Goal: Obtain resource: Download file/media

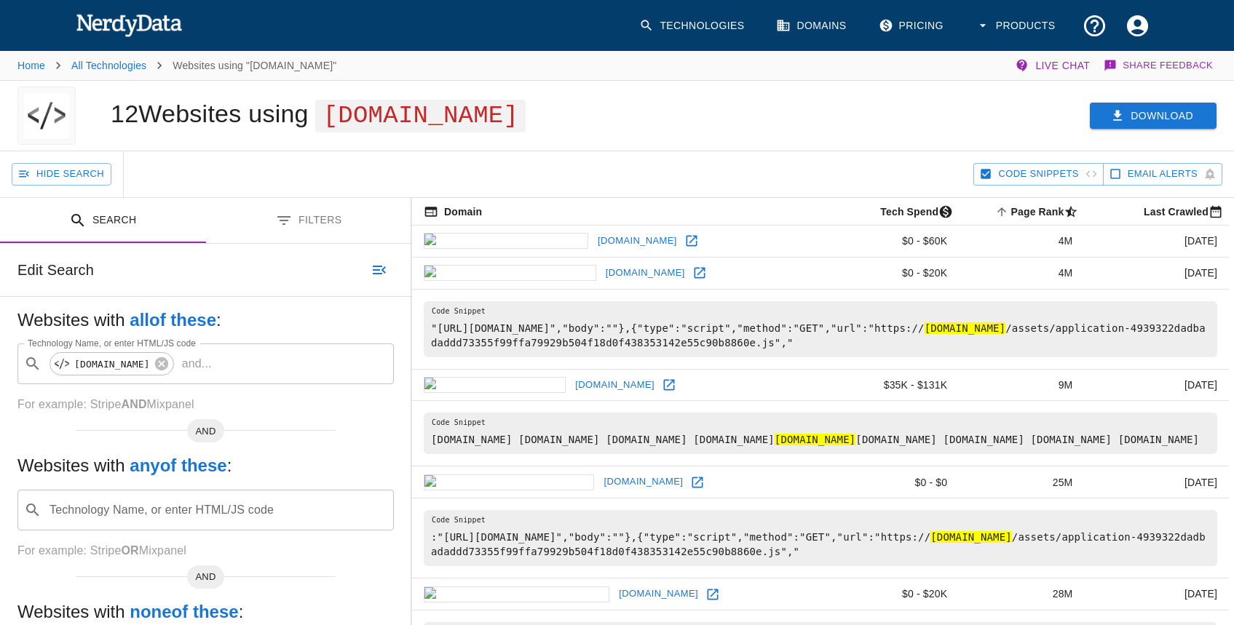
click at [1141, 130] on button "Download" at bounding box center [1152, 116] width 127 height 27
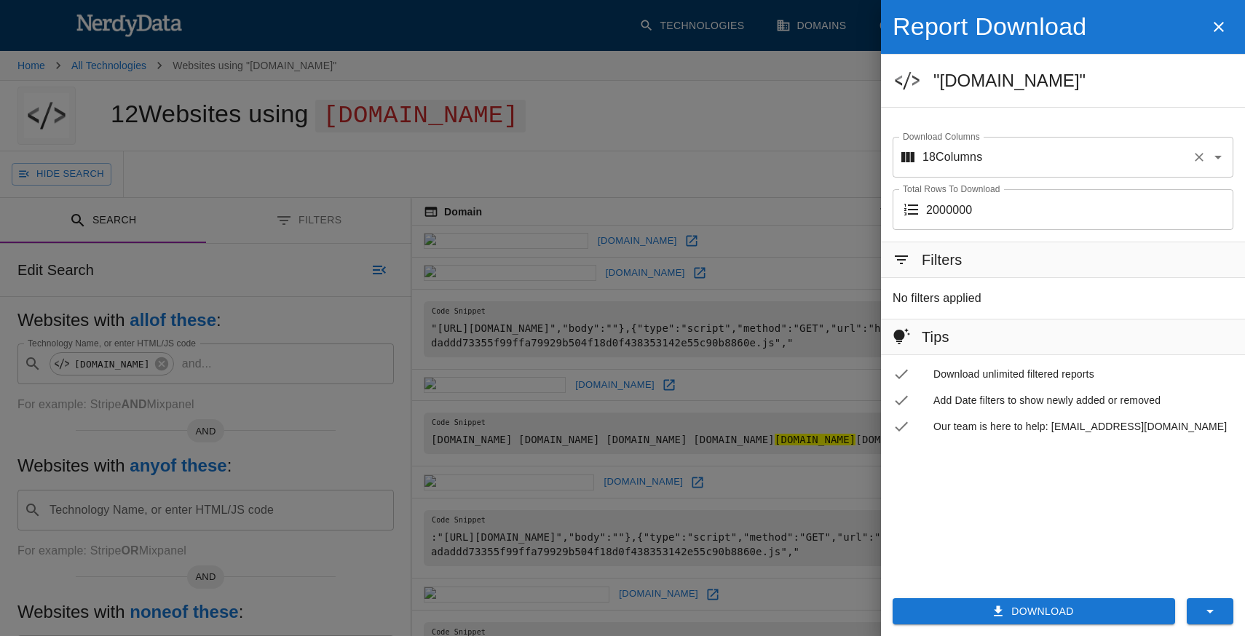
click at [1007, 162] on input "Download Columns" at bounding box center [1084, 157] width 204 height 28
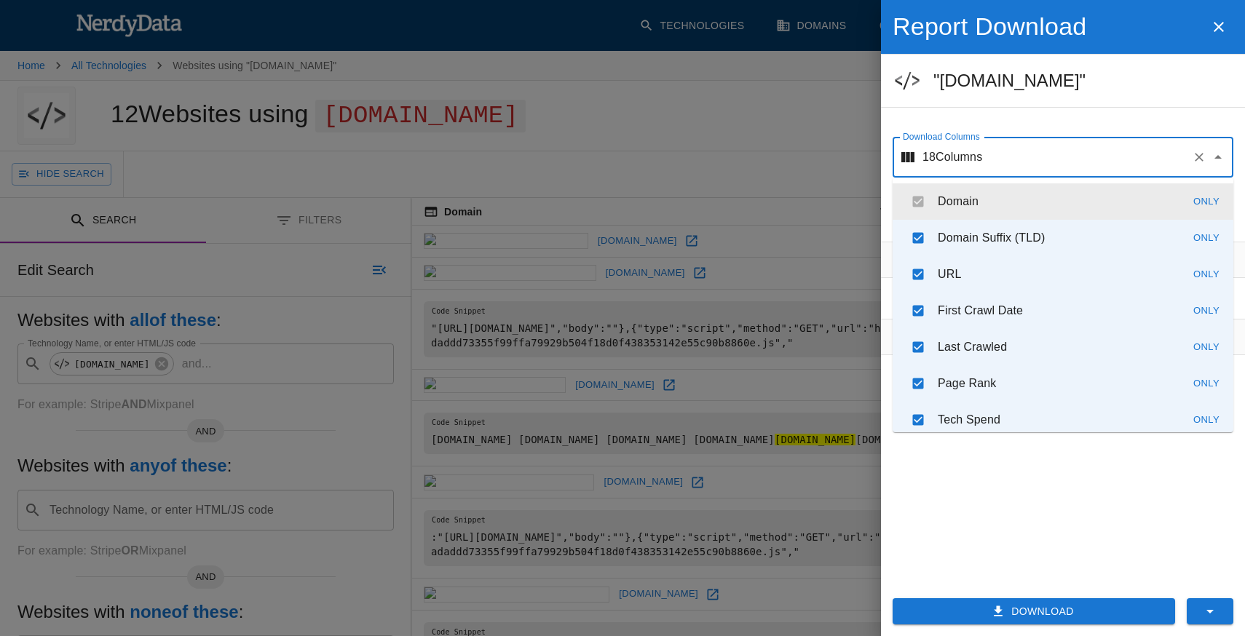
click at [1007, 162] on input "Download Columns" at bounding box center [1084, 157] width 204 height 28
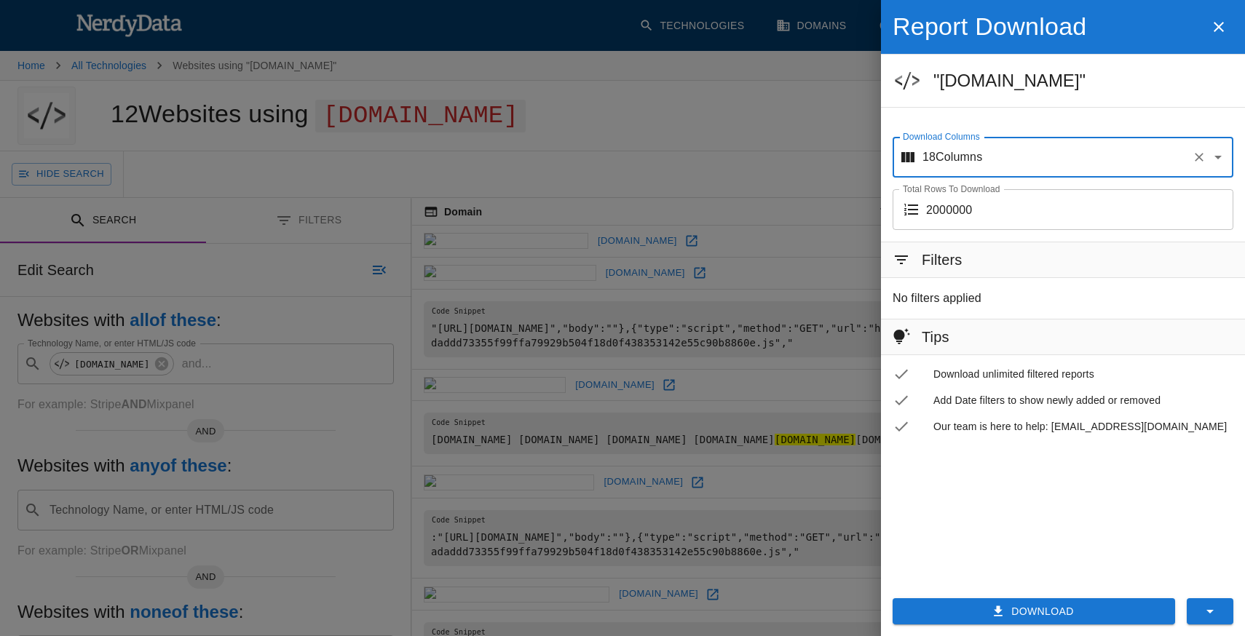
click at [960, 101] on ul ""[DOMAIN_NAME]"" at bounding box center [1063, 81] width 364 height 52
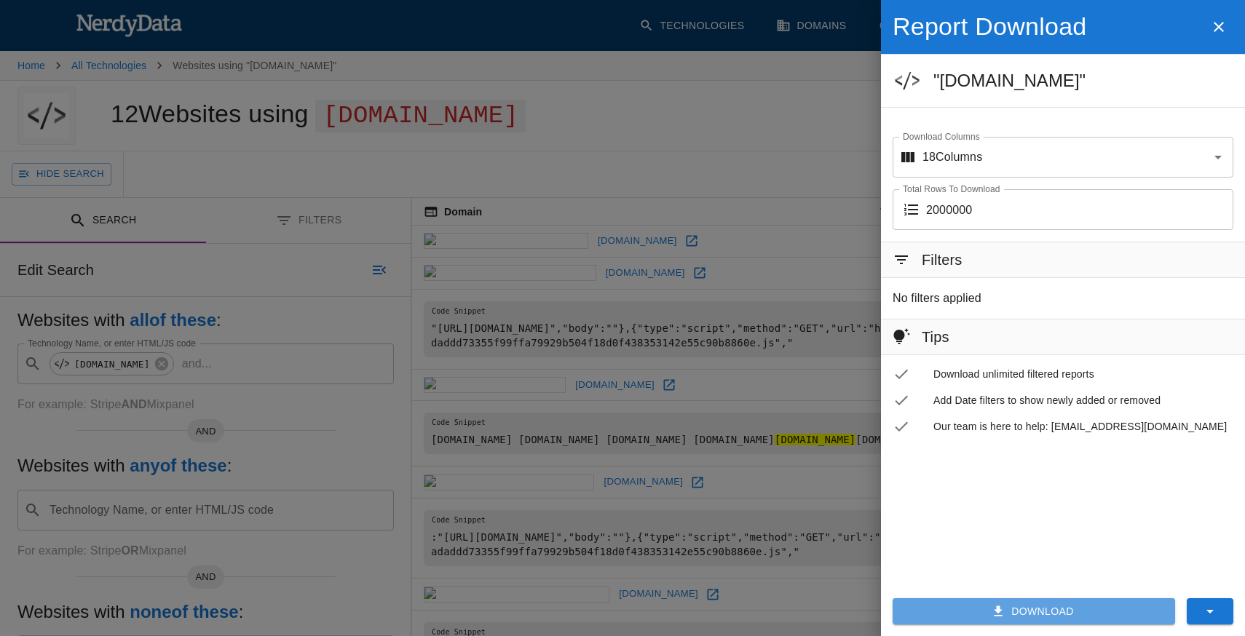
click at [1035, 611] on button "Download" at bounding box center [1033, 611] width 282 height 27
